Goal: Task Accomplishment & Management: Manage account settings

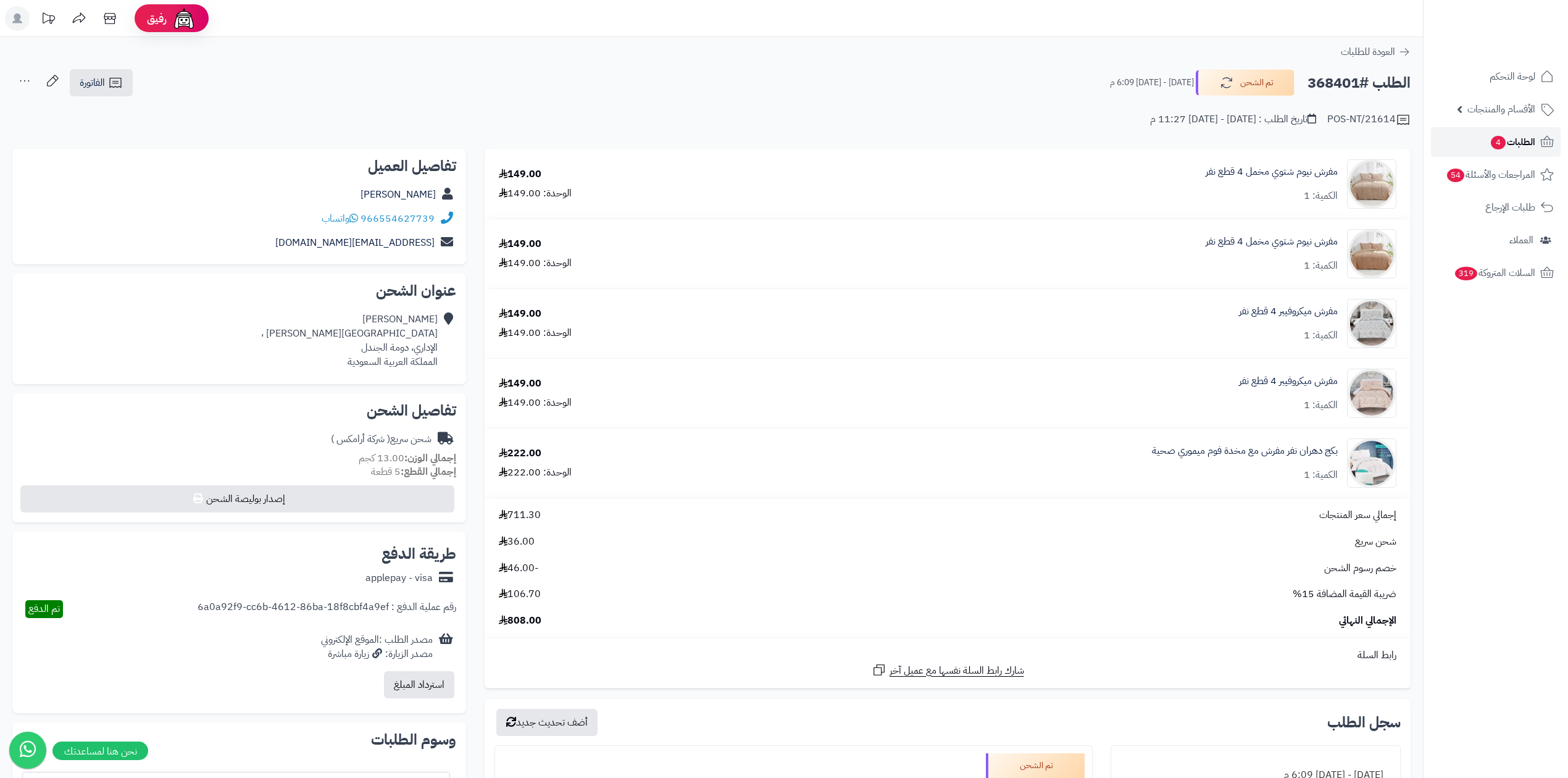
click at [1535, 146] on span "الطلبات 4" at bounding box center [1512, 142] width 46 height 18
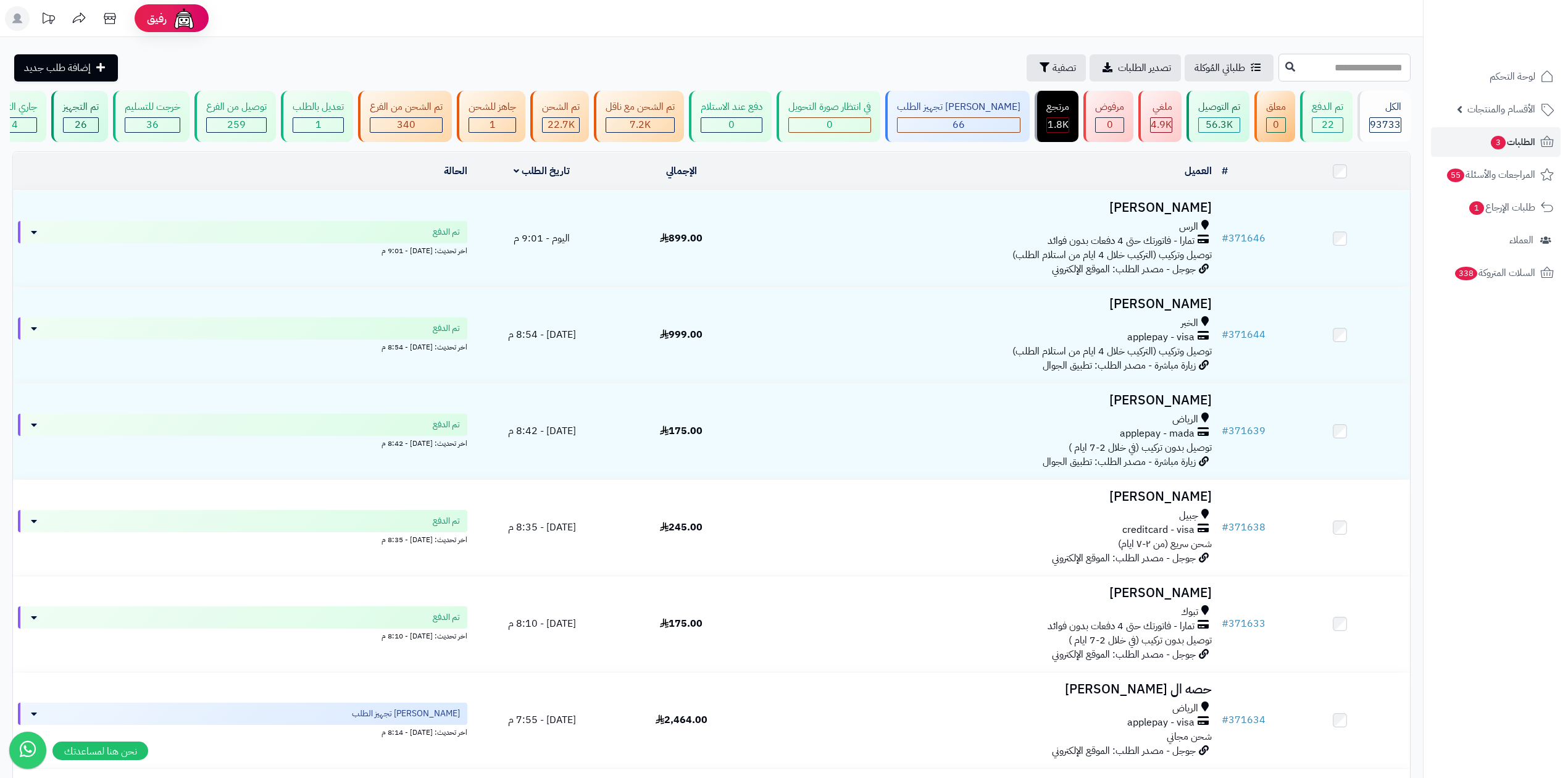
click at [1342, 77] on input "text" at bounding box center [1345, 68] width 132 height 27
paste input "******"
type input "******"
click at [1285, 68] on icon at bounding box center [1290, 66] width 10 height 10
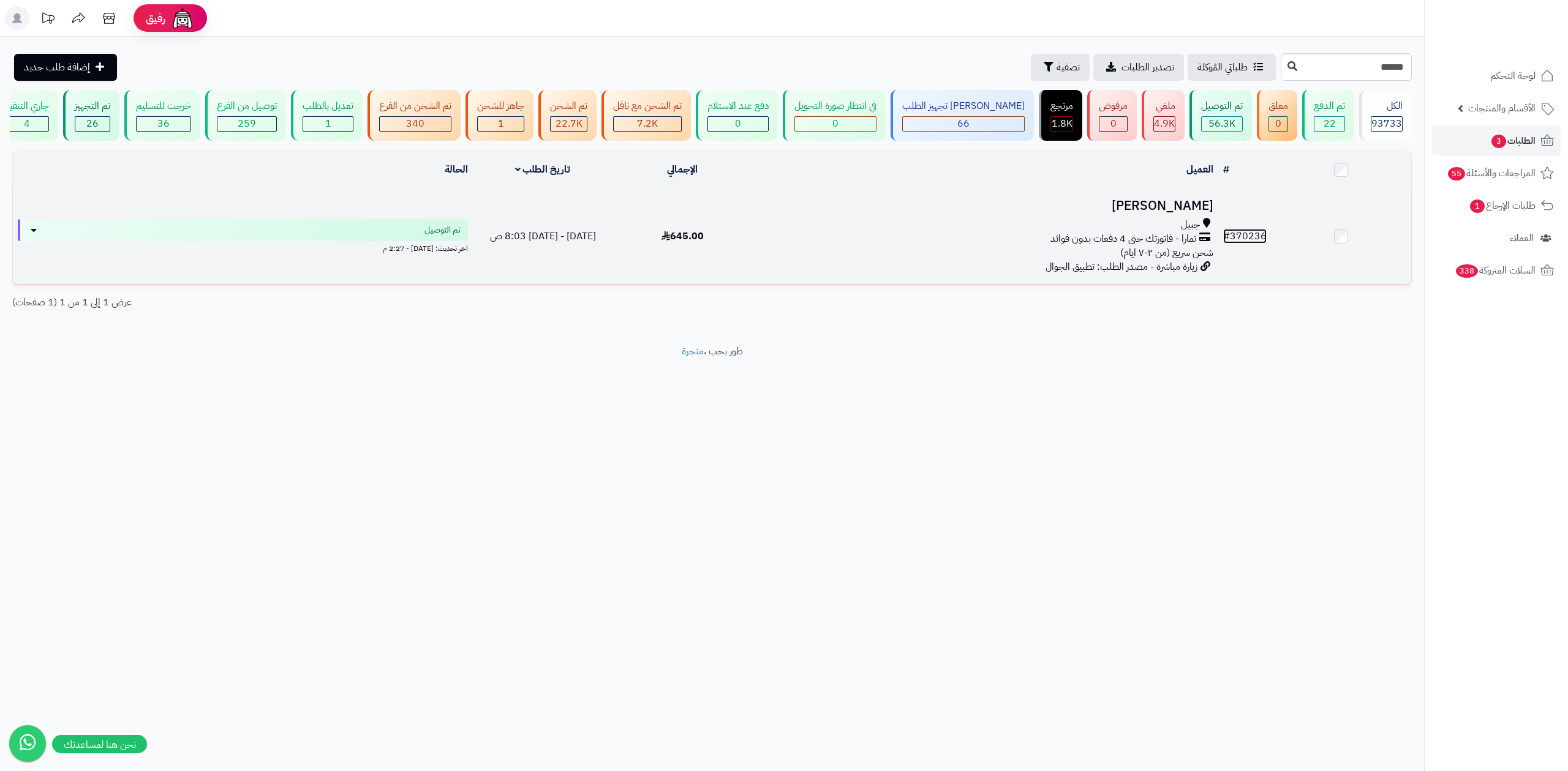
click at [1247, 233] on link "# 370236" at bounding box center [1244, 236] width 44 height 15
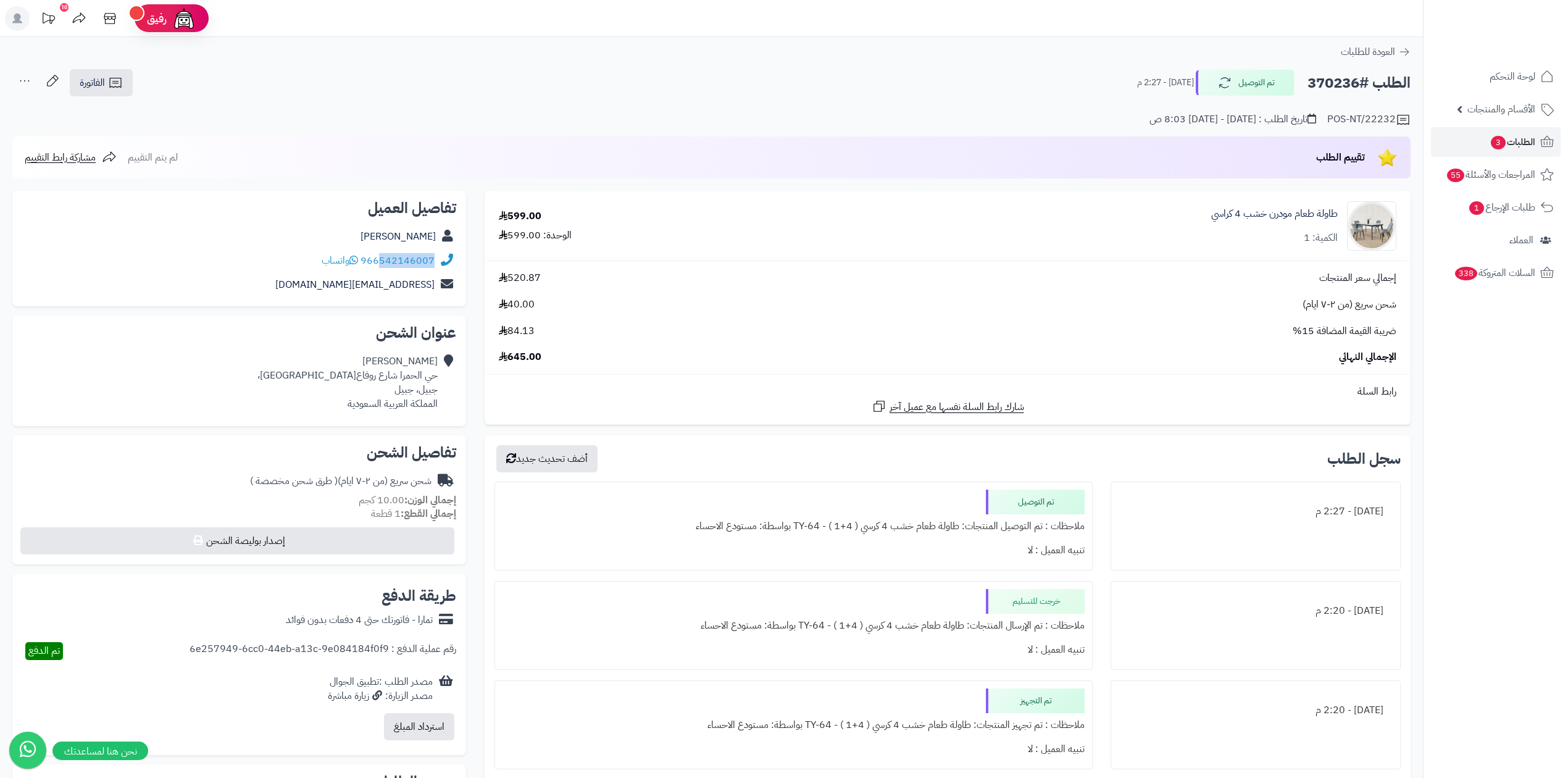
drag, startPoint x: 383, startPoint y: 269, endPoint x: 433, endPoint y: 267, distance: 50.0
click at [433, 267] on div "966542146007 واتساب" at bounding box center [239, 261] width 434 height 24
copy link "542146007"
click at [1542, 131] on link "الطلبات 3" at bounding box center [1496, 142] width 129 height 29
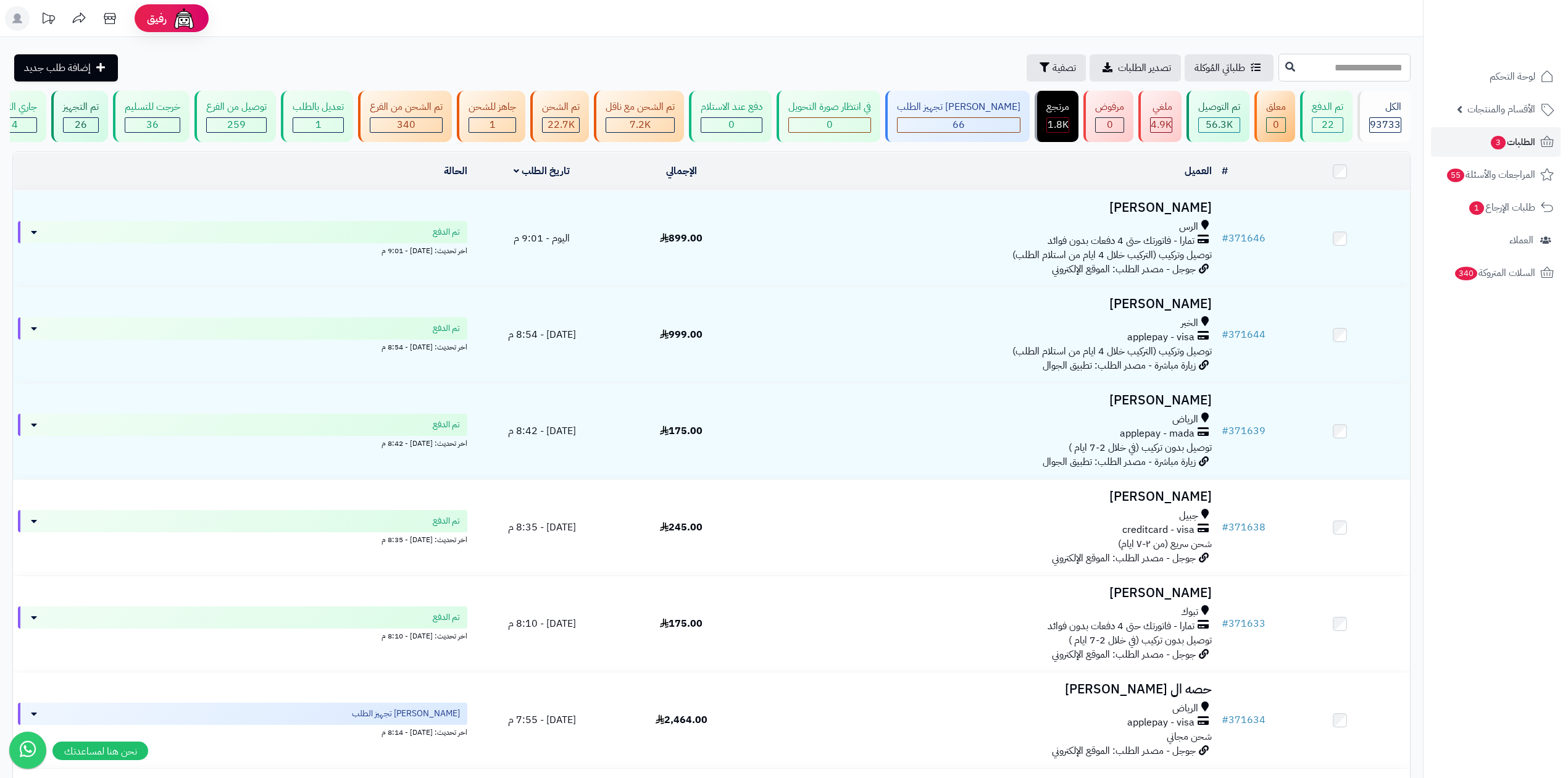
click at [1377, 76] on input "text" at bounding box center [1345, 68] width 132 height 27
type input "******"
click at [1281, 68] on button at bounding box center [1290, 67] width 19 height 24
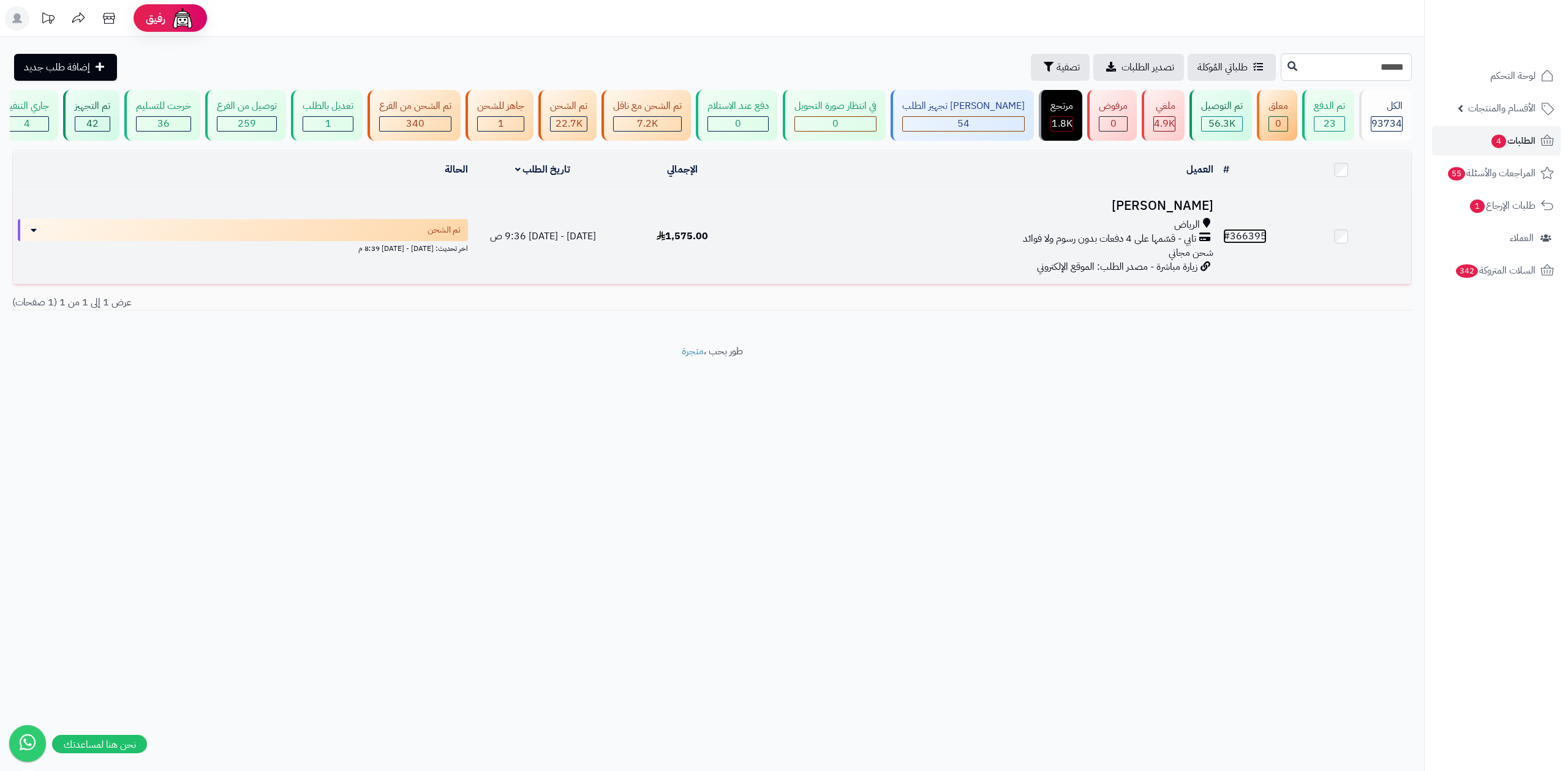
click at [1240, 233] on link "# 366395" at bounding box center [1244, 236] width 44 height 15
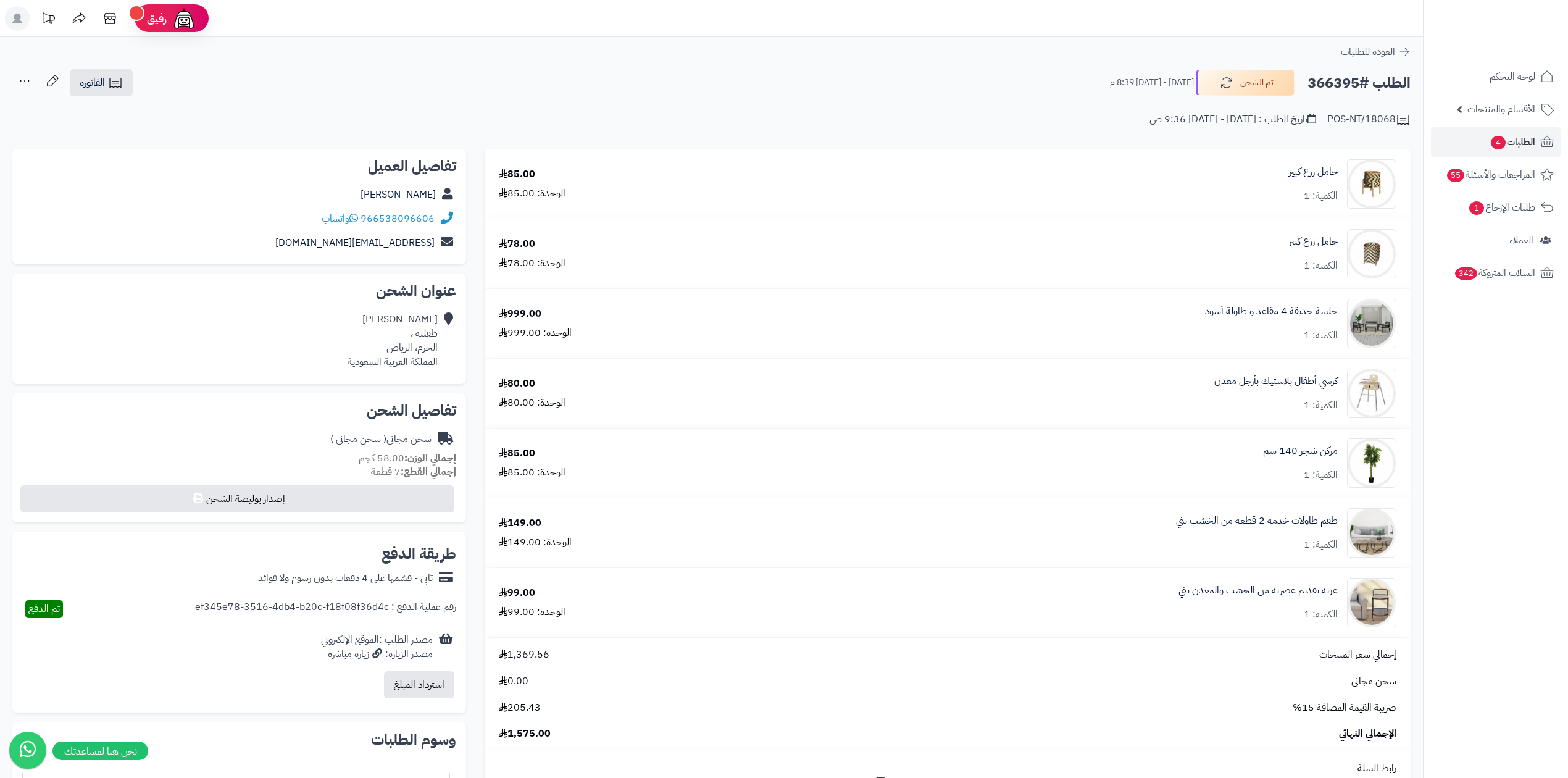
click at [1346, 85] on h2 "الطلب #366395" at bounding box center [1358, 83] width 103 height 25
copy h2 "366395"
